Goal: Register for event/course

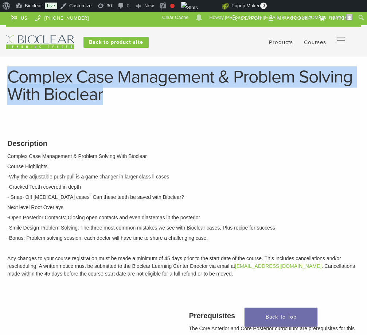
drag, startPoint x: 126, startPoint y: 95, endPoint x: 9, endPoint y: 79, distance: 117.4
click at [9, 79] on h1 "Complex Case Management & Problem Solving With Bioclear" at bounding box center [183, 85] width 352 height 35
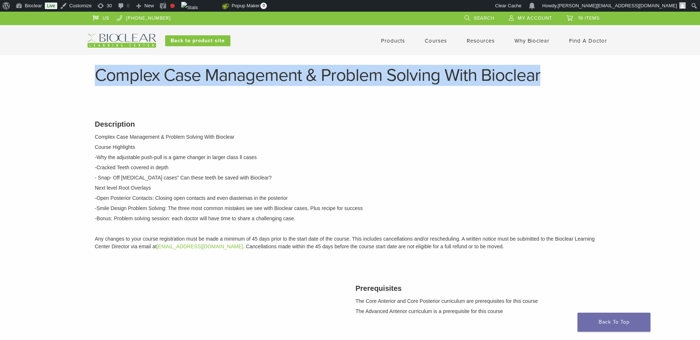
click at [428, 43] on link "Courses" at bounding box center [436, 41] width 22 height 7
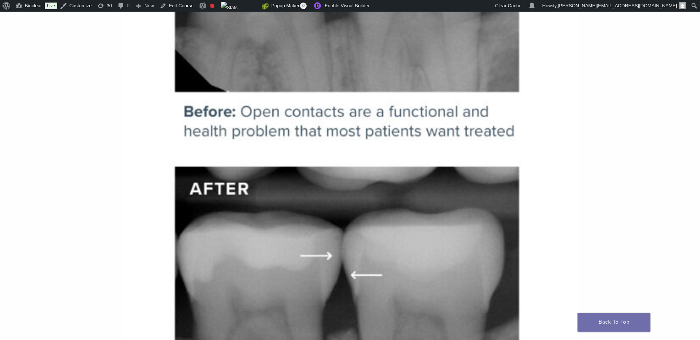
scroll to position [3592, 0]
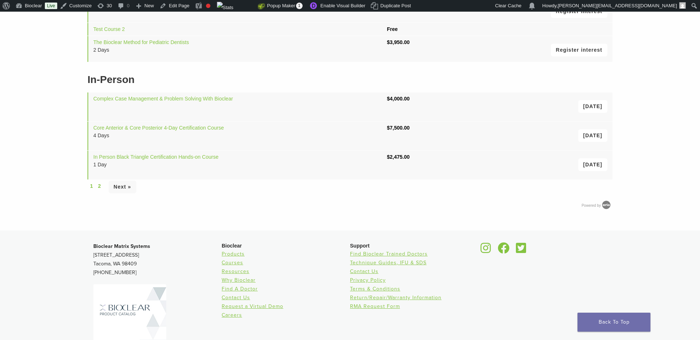
scroll to position [258, 0]
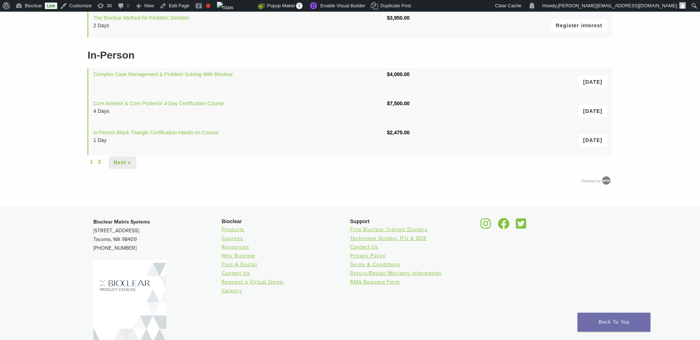
click at [129, 162] on link "Next »" at bounding box center [123, 162] width 28 height 13
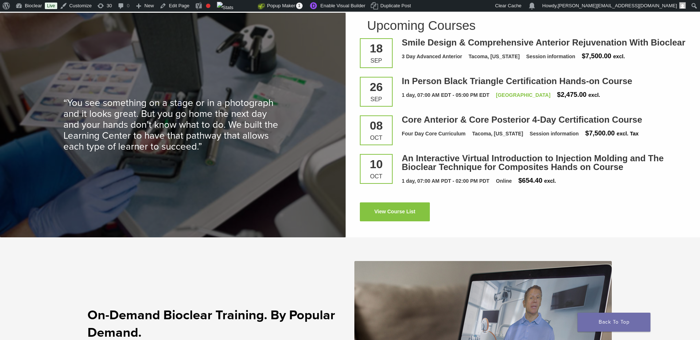
scroll to position [1047, 0]
